Goal: Contribute content: Contribute content

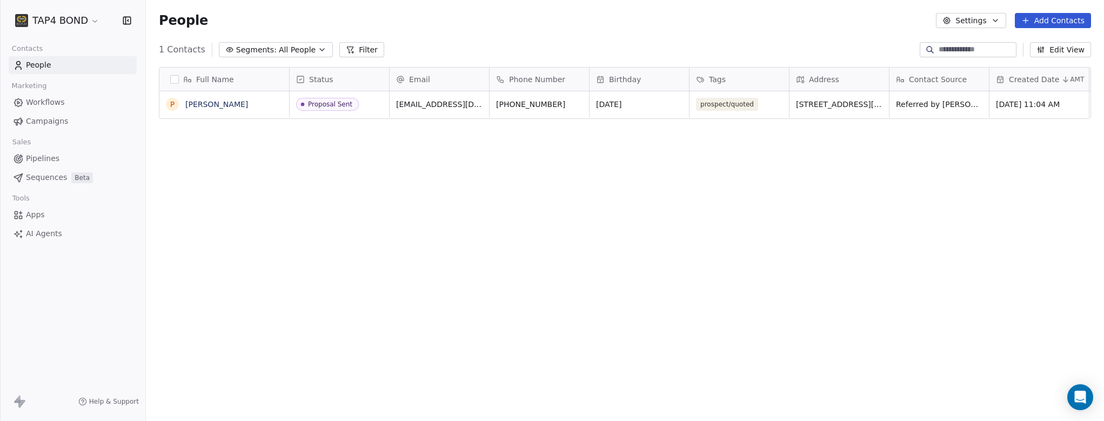
scroll to position [362, 950]
click at [228, 105] on link "[PERSON_NAME]" at bounding box center [216, 104] width 63 height 9
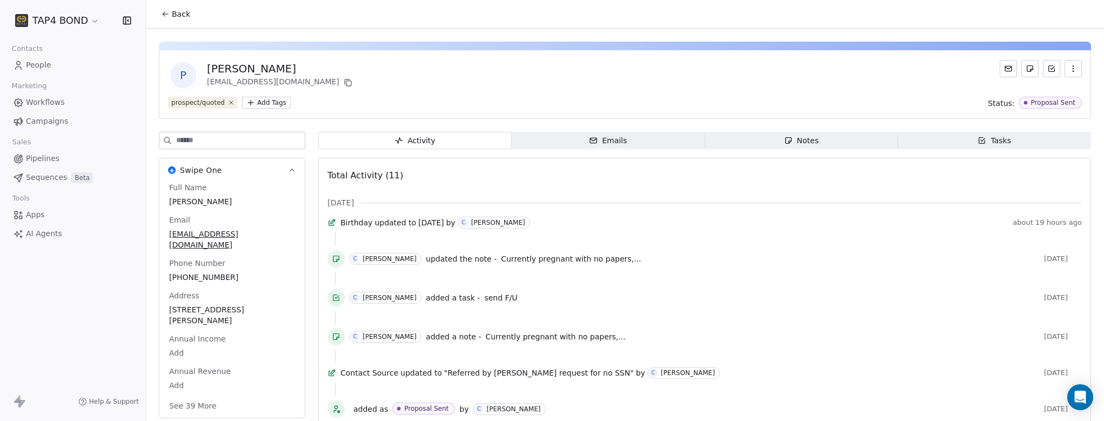
click at [809, 139] on div "Notes" at bounding box center [801, 140] width 35 height 11
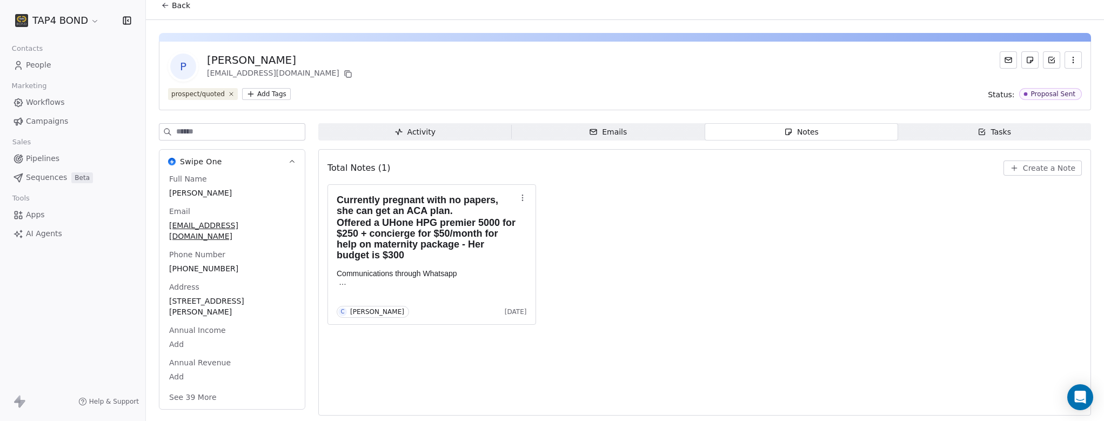
scroll to position [10, 0]
click at [1056, 164] on span "Create a Note" at bounding box center [1049, 167] width 52 height 11
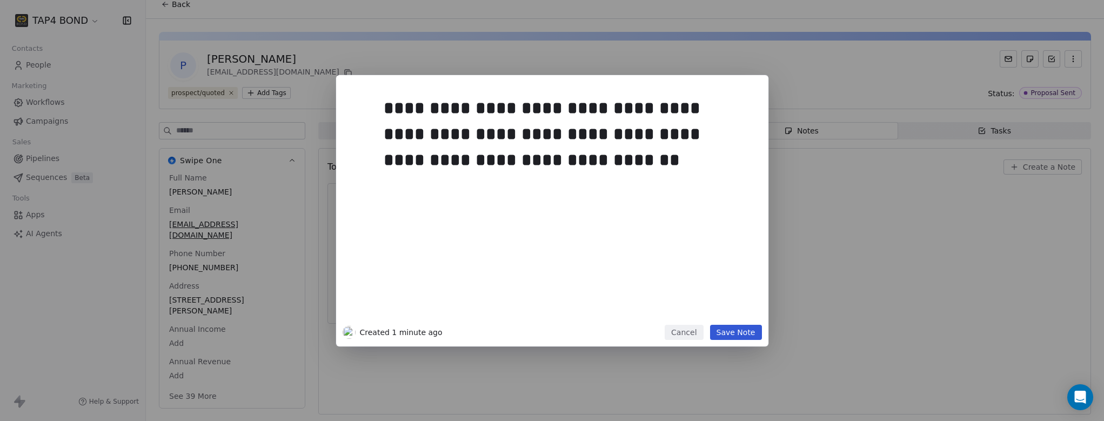
click at [744, 332] on button "Save Note" at bounding box center [736, 332] width 52 height 15
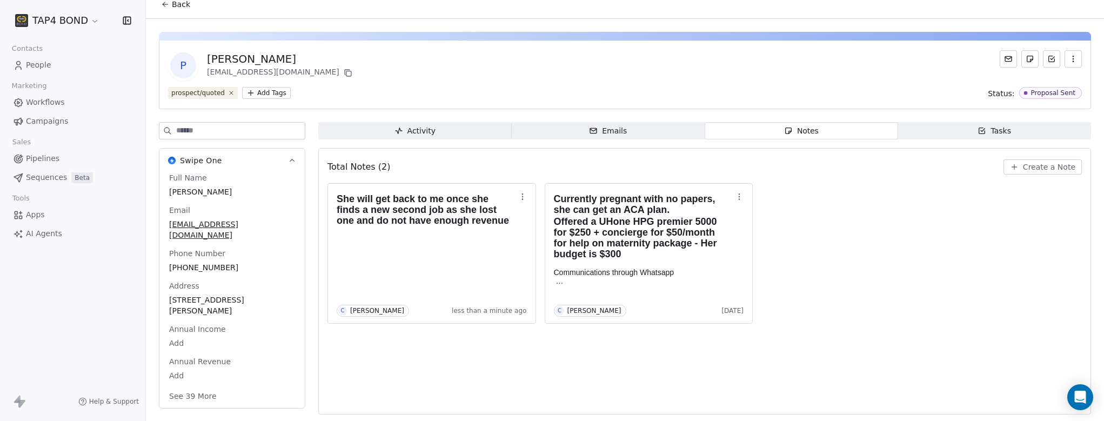
click at [182, 9] on span "Back" at bounding box center [181, 4] width 18 height 11
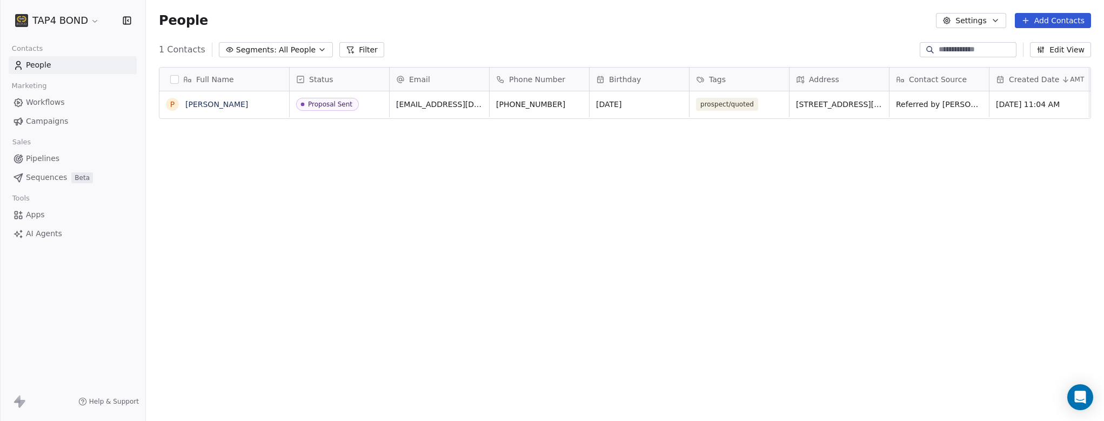
scroll to position [362, 950]
click at [1048, 22] on button "Add Contacts" at bounding box center [1053, 20] width 76 height 15
click at [1026, 45] on span "Create new contact" at bounding box center [1056, 43] width 74 height 11
